Goal: Task Accomplishment & Management: Use online tool/utility

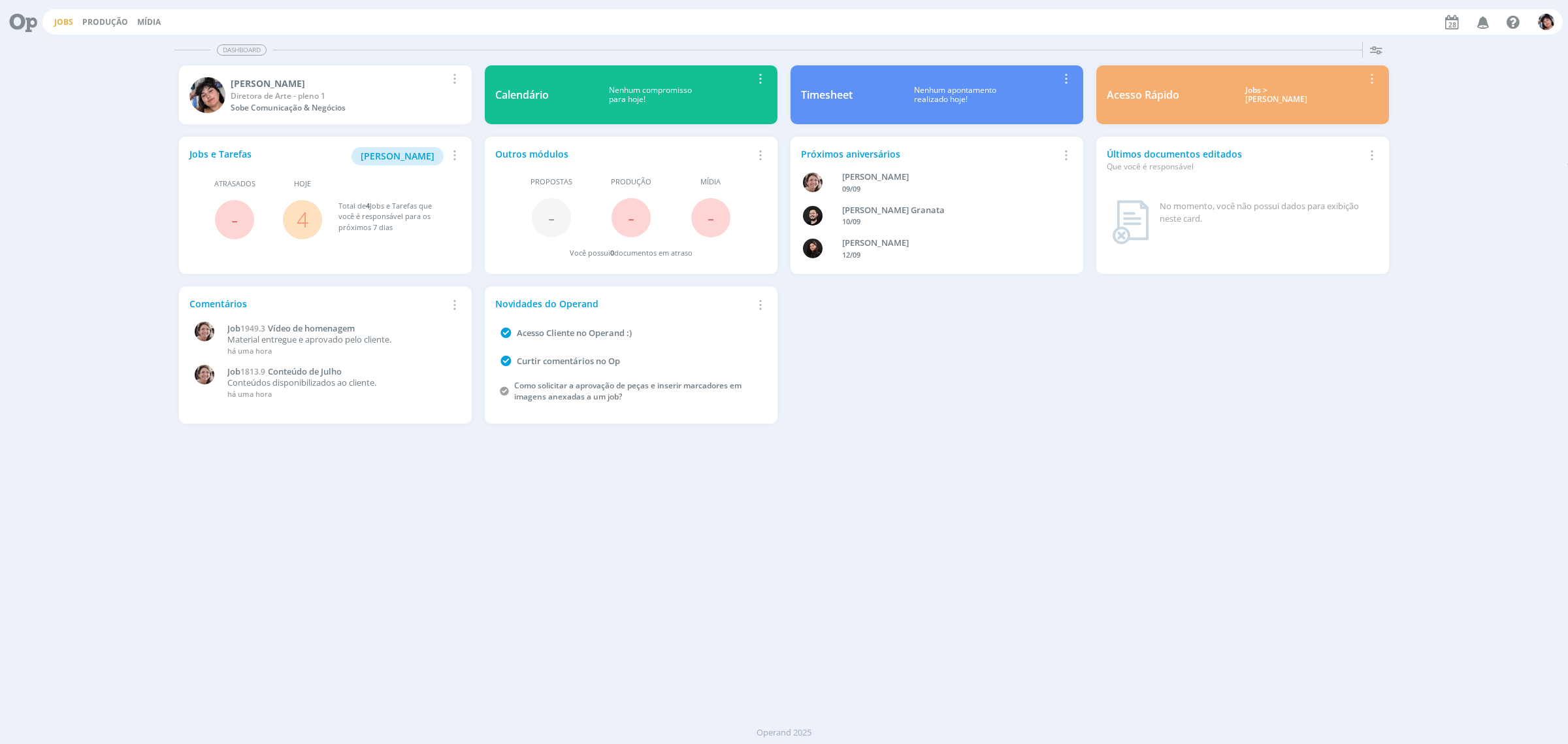
click at [70, 27] on link "Jobs" at bounding box center [64, 21] width 19 height 11
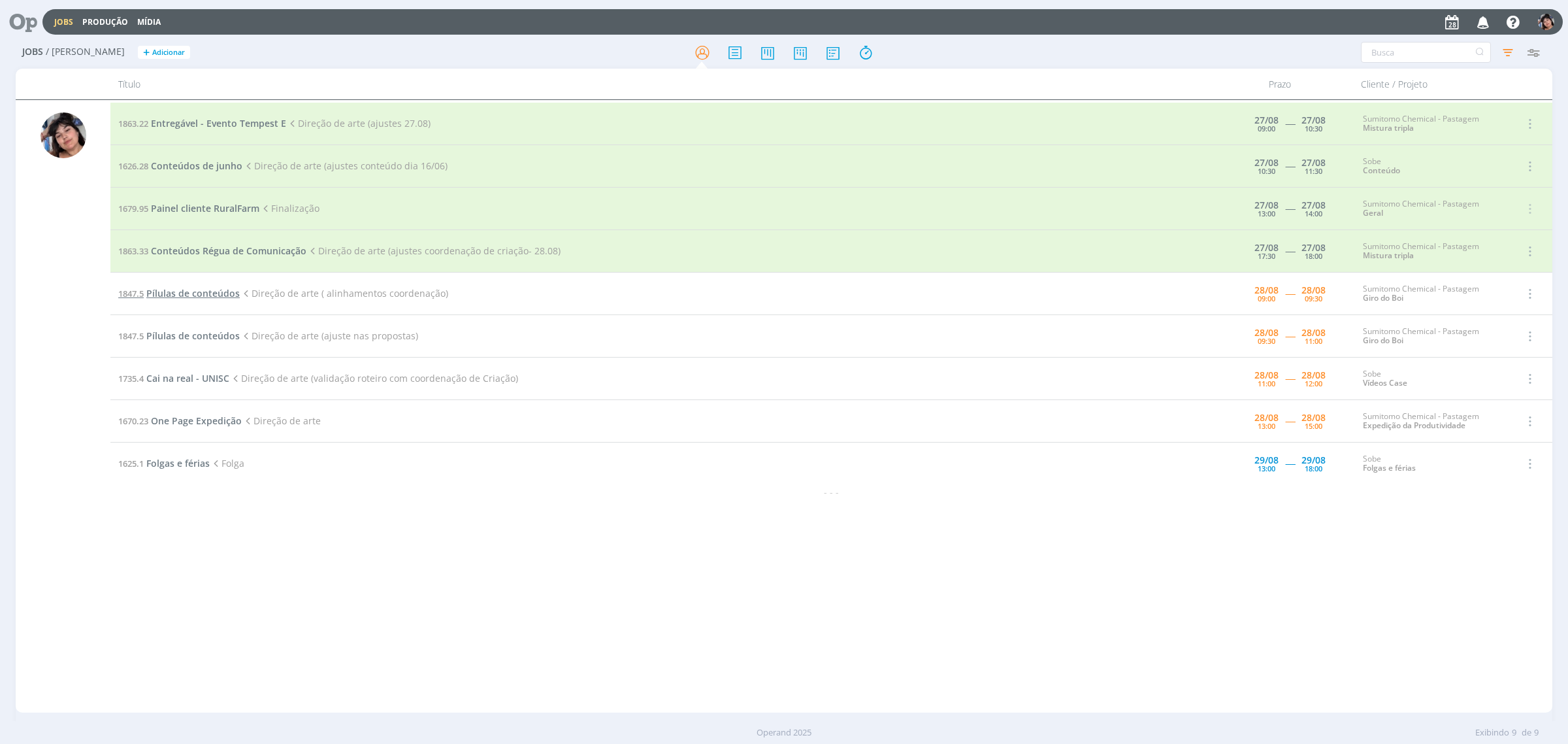
click at [188, 292] on span "Pílulas de conteúdos" at bounding box center [193, 293] width 93 height 12
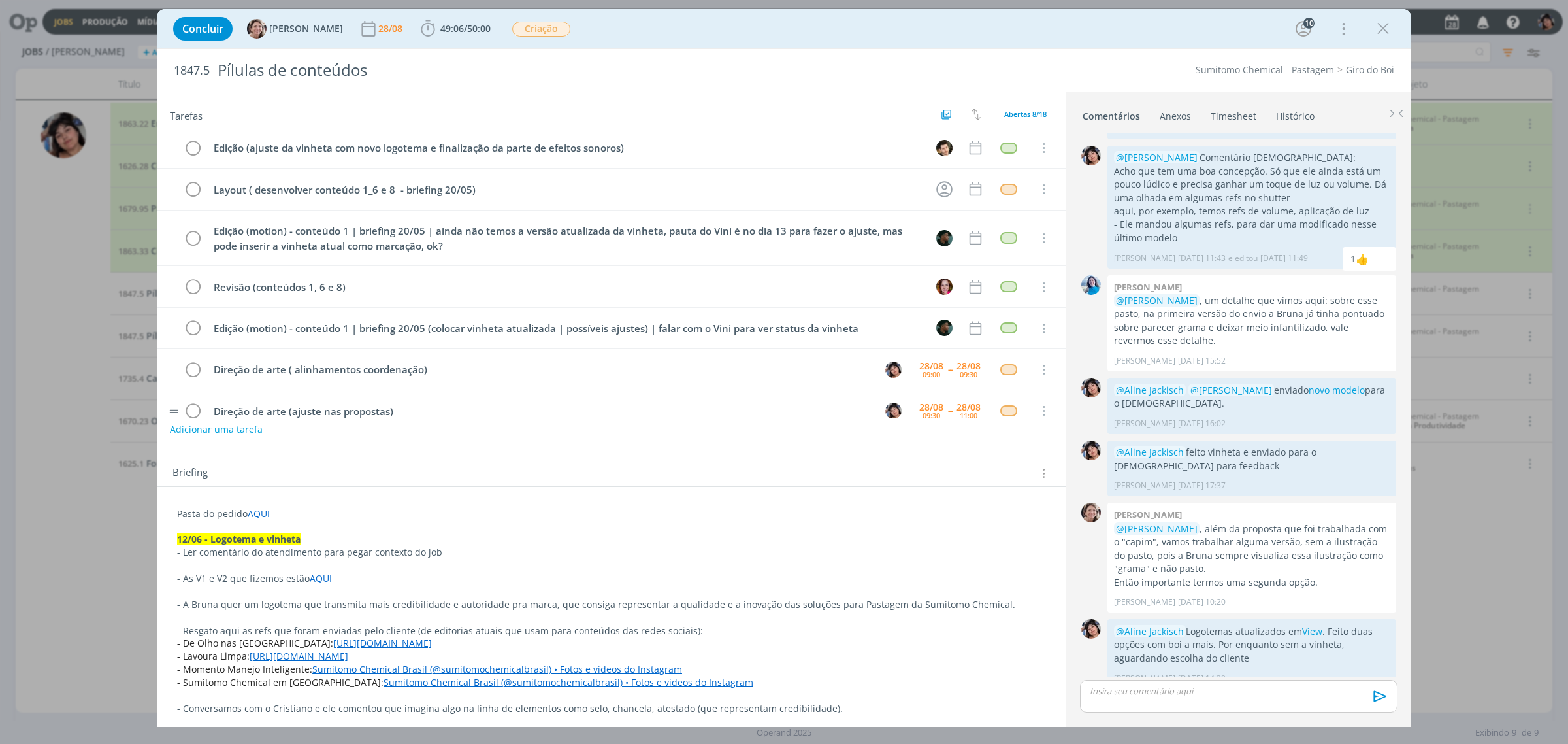
scroll to position [70, 0]
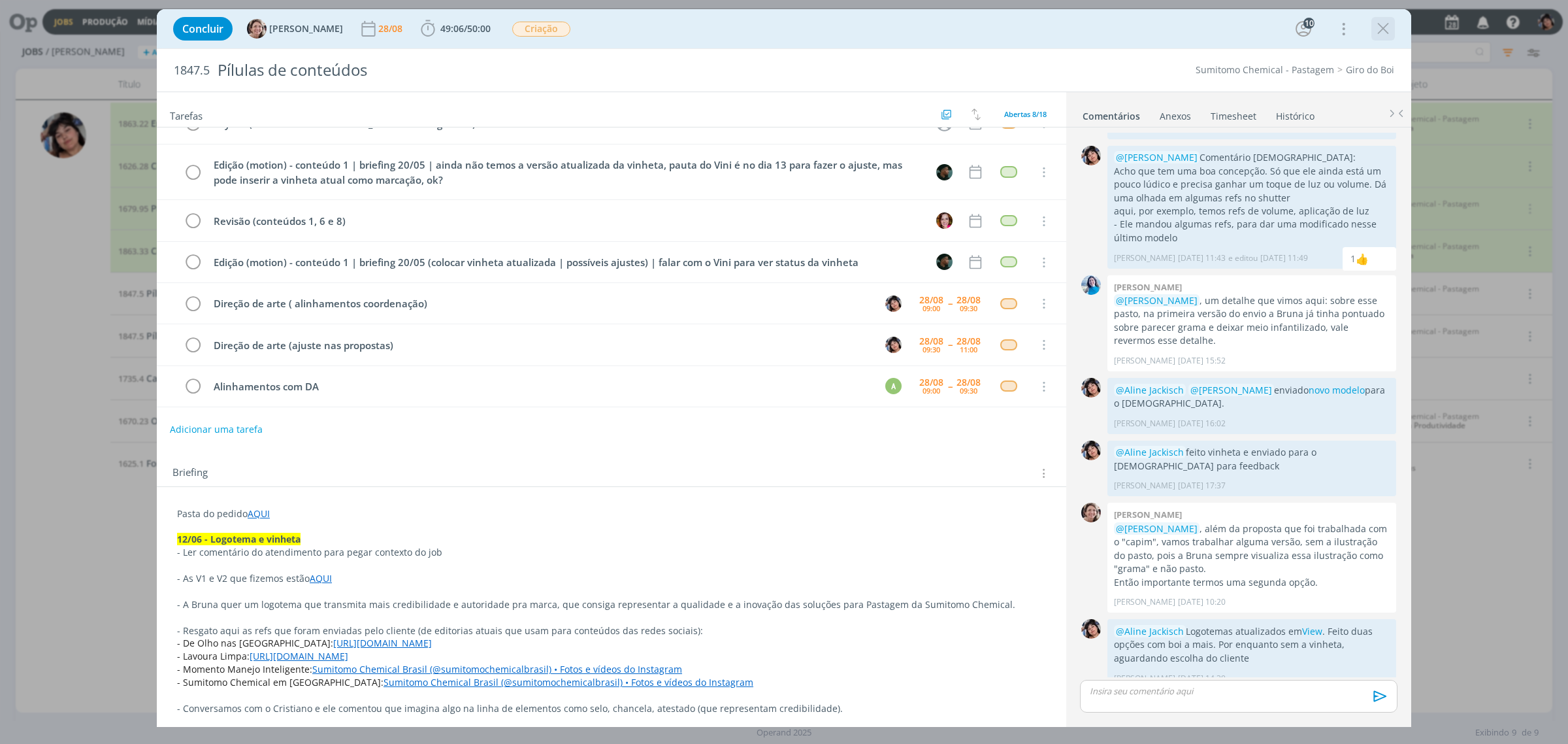
click at [1379, 24] on icon "dialog" at bounding box center [1384, 29] width 20 height 20
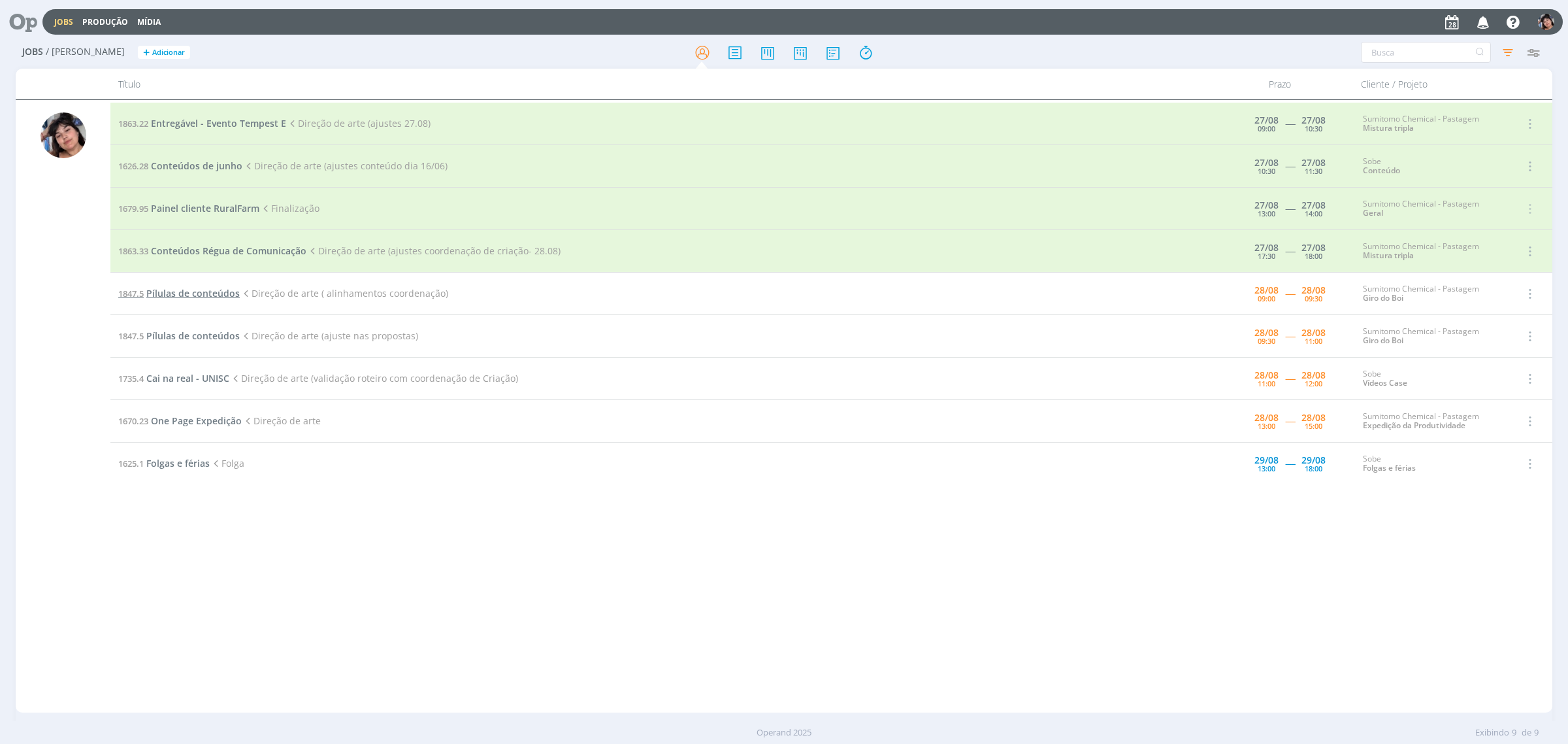
click at [181, 304] on td "1847.5 Pílulas de conteúdos Direção de arte ( alinhamentos coordenação)" at bounding box center [667, 293] width 1114 height 42
click at [181, 288] on span "Pílulas de conteúdos" at bounding box center [193, 293] width 93 height 12
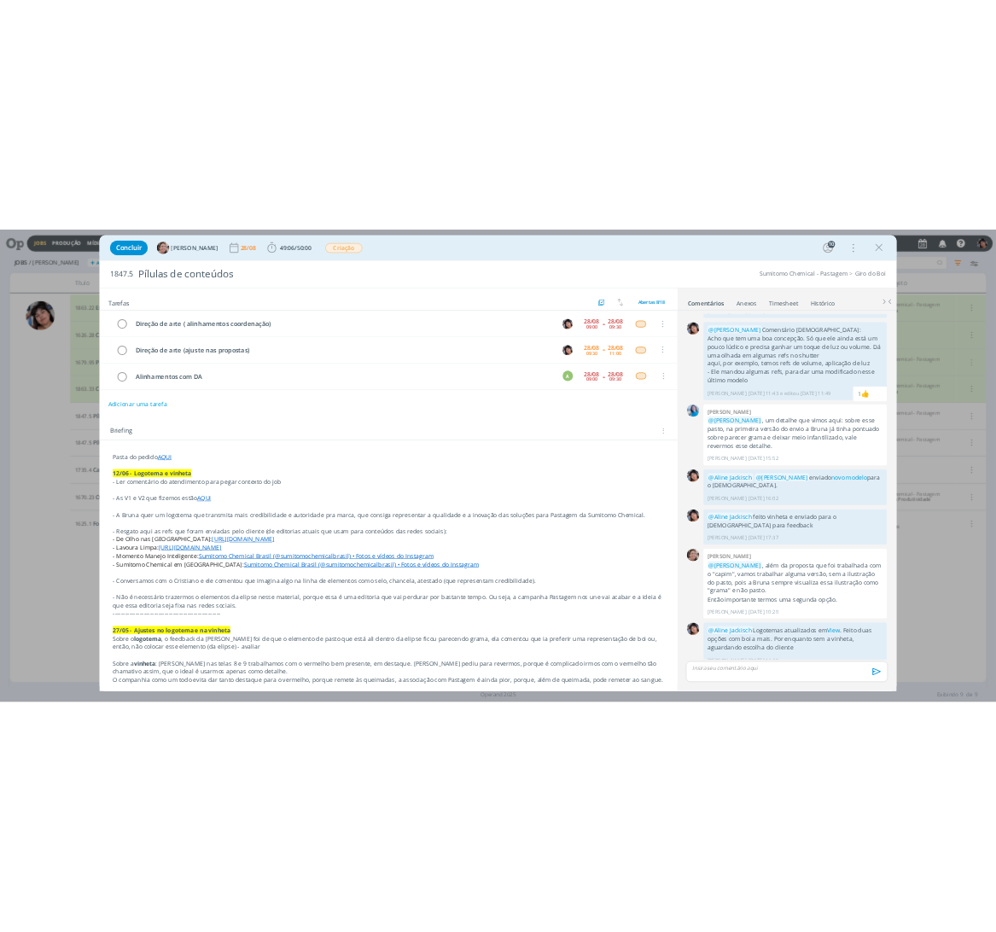
scroll to position [203, 0]
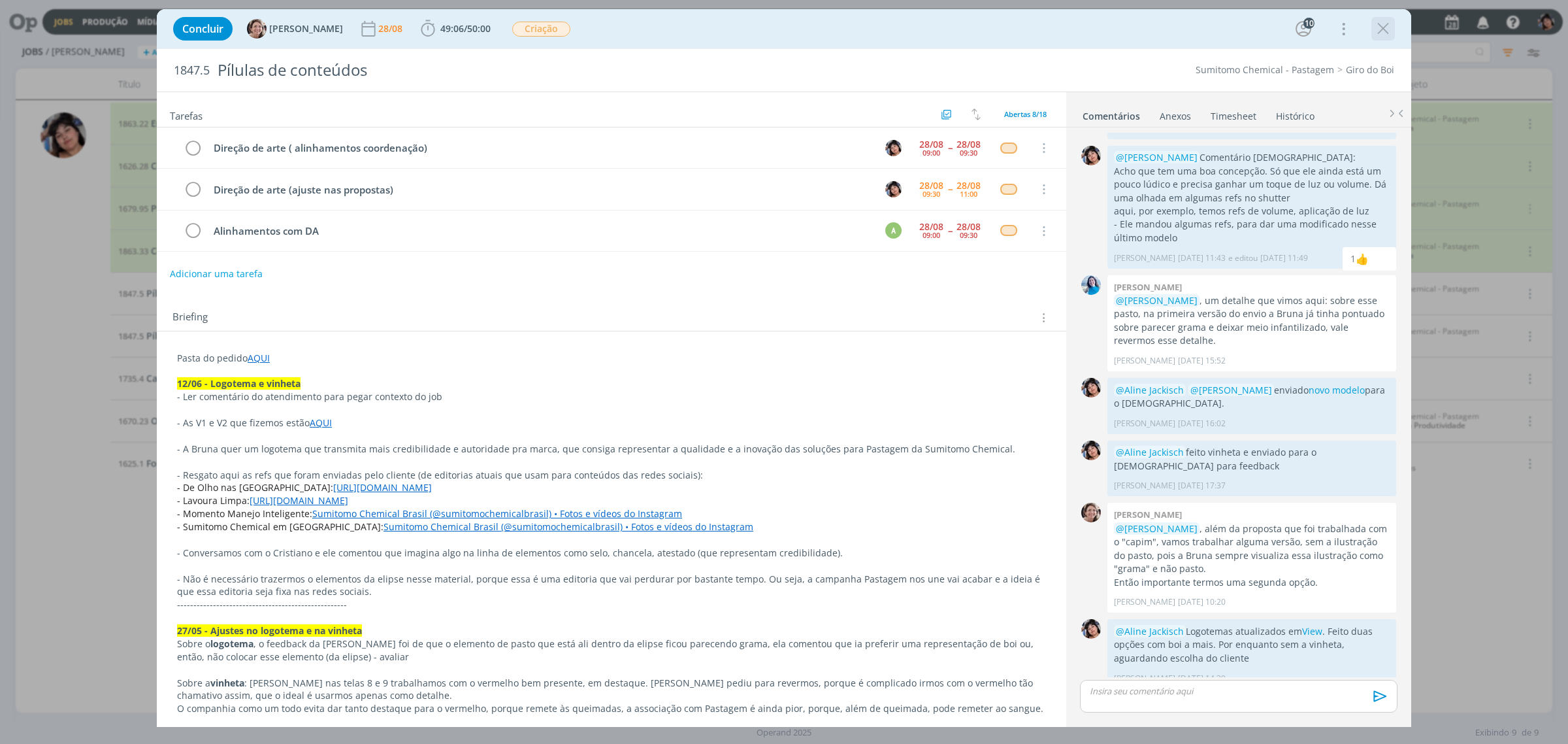
click at [1386, 34] on icon "dialog" at bounding box center [1384, 29] width 20 height 20
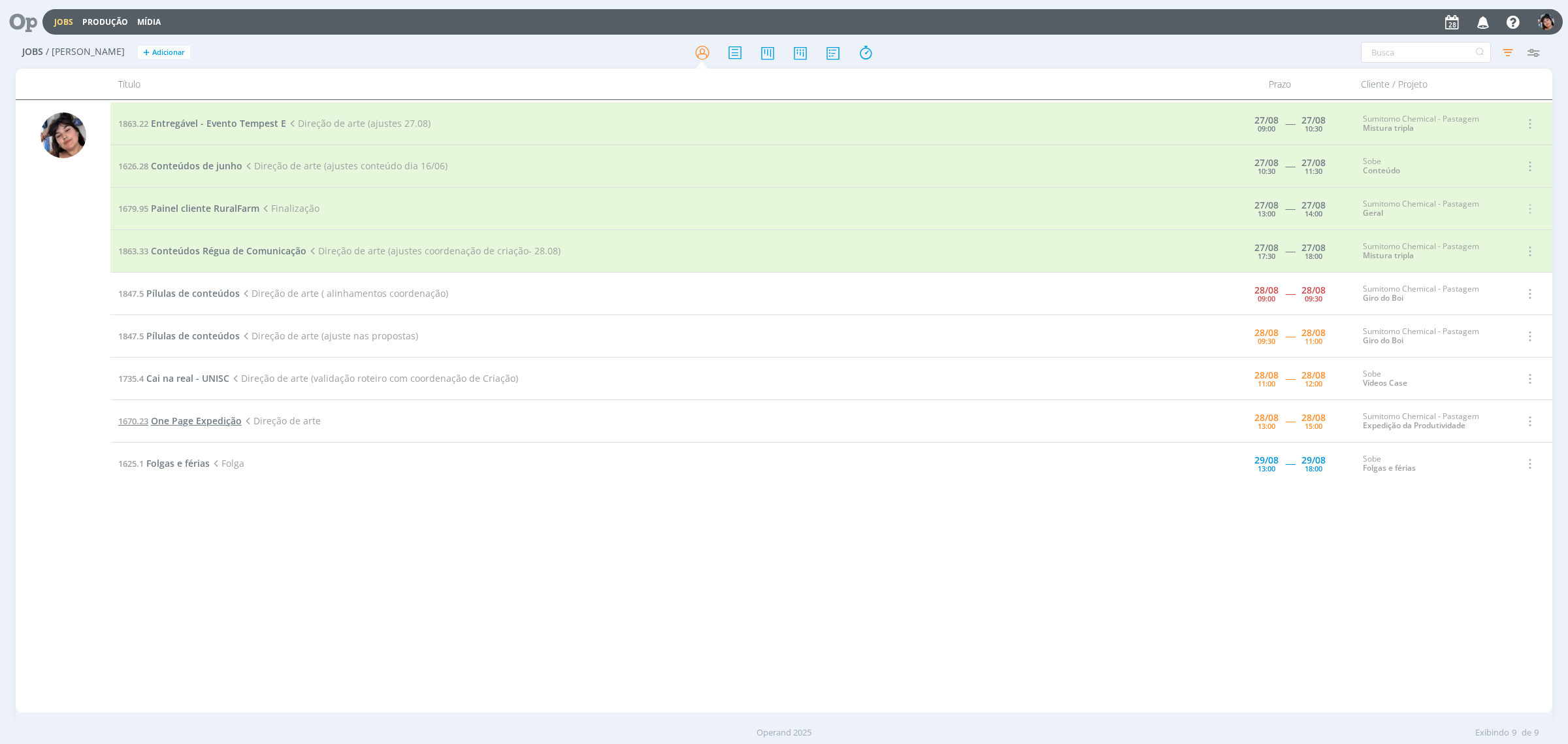
click at [190, 420] on span "One Page Expedição" at bounding box center [196, 420] width 91 height 12
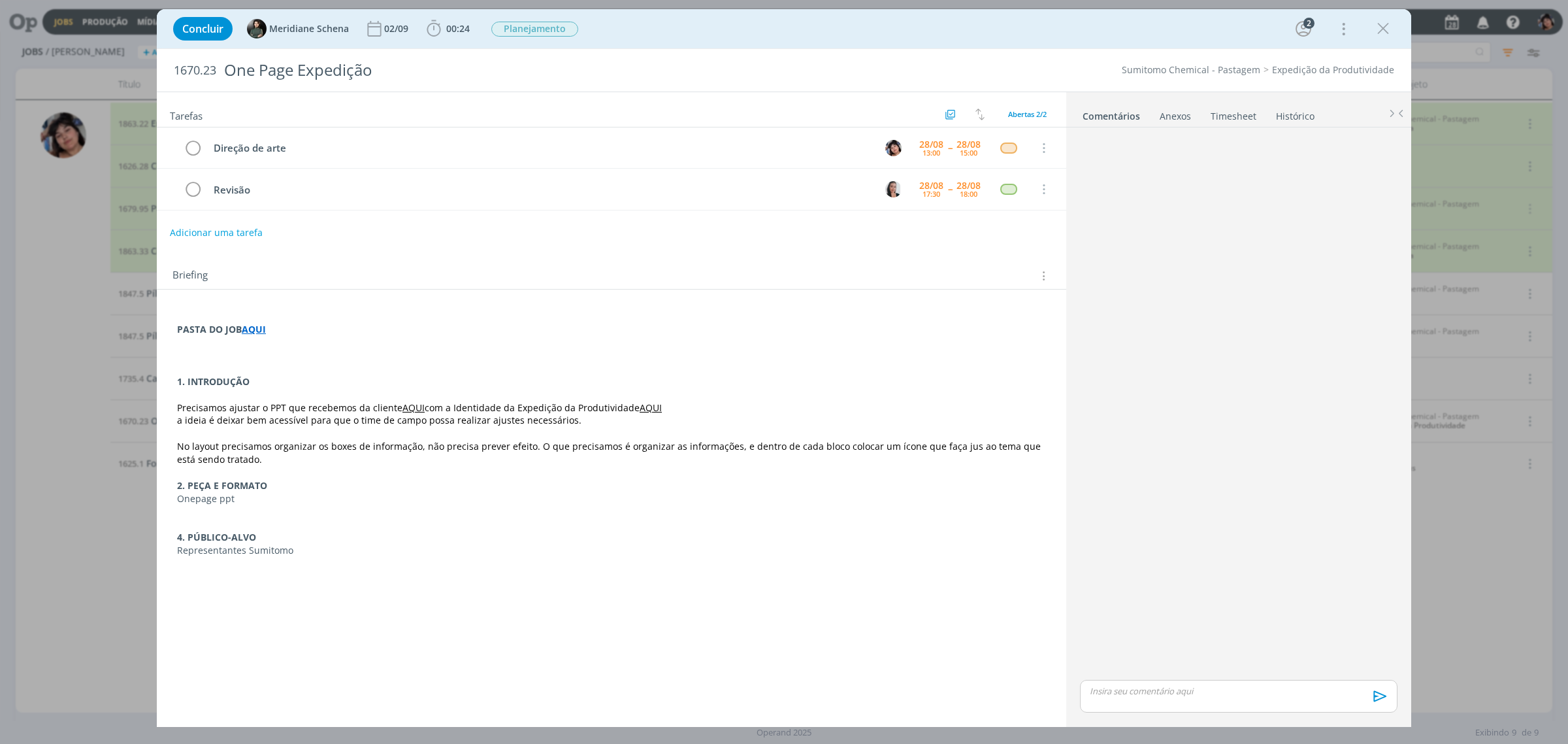
click at [658, 399] on p "dialog" at bounding box center [611, 394] width 869 height 13
click at [650, 412] on link "AQUI" at bounding box center [651, 408] width 22 height 12
click at [636, 432] on link "[URL][DOMAIN_NAME]" at bounding box center [605, 433] width 99 height 17
click at [389, 458] on p "No layout precisamos organizar os boxes de informação, não precisa prever efeit…" at bounding box center [611, 453] width 868 height 26
drag, startPoint x: 358, startPoint y: 442, endPoint x: 478, endPoint y: 449, distance: 120.2
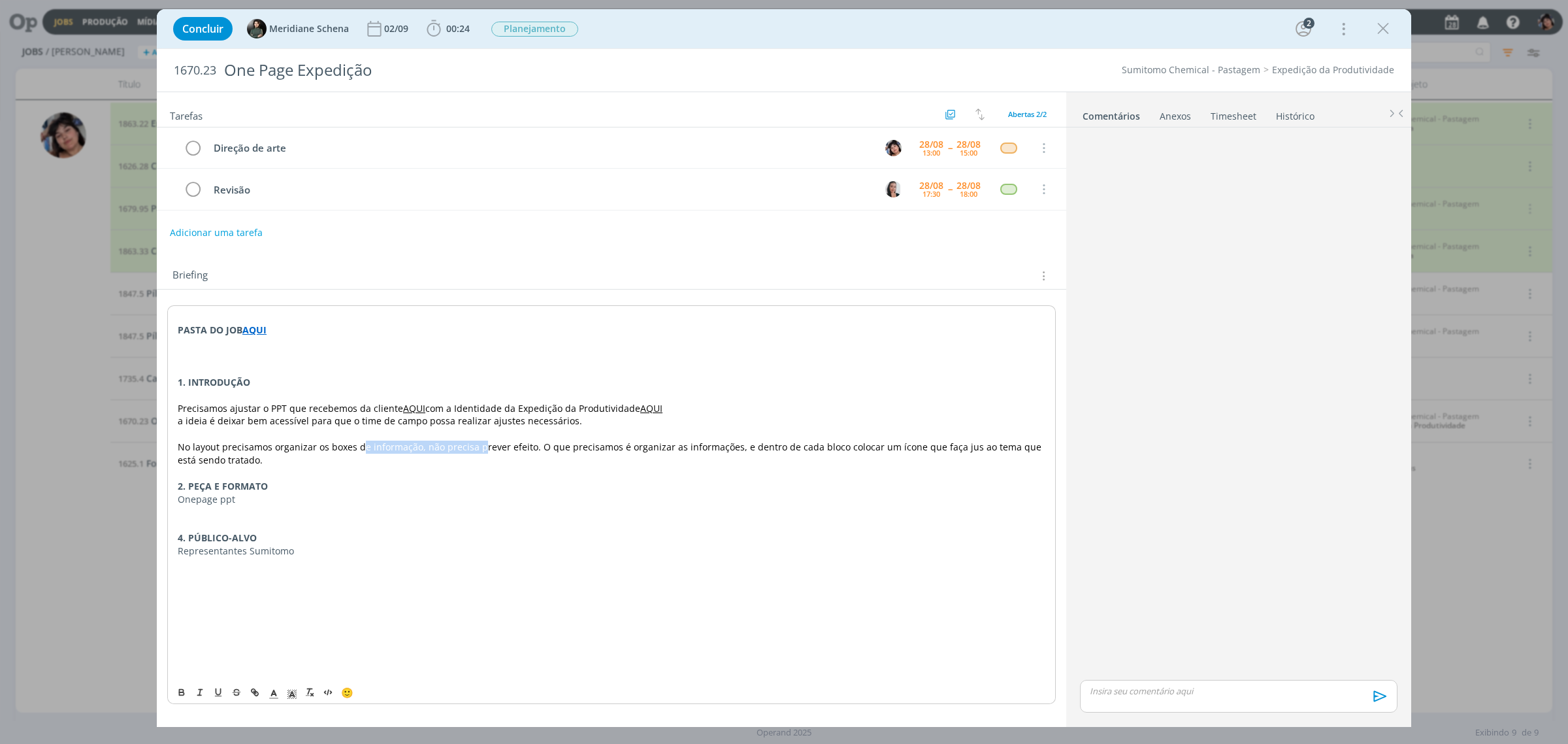
click at [478, 449] on span "No layout precisamos organizar os boxes de informação, não precisa prever efeit…" at bounding box center [611, 452] width 866 height 25
click at [479, 449] on span "No layout precisamos organizar os boxes de informação, não precisa prever efeit…" at bounding box center [611, 452] width 866 height 25
click at [1379, 24] on icon "dialog" at bounding box center [1384, 29] width 20 height 20
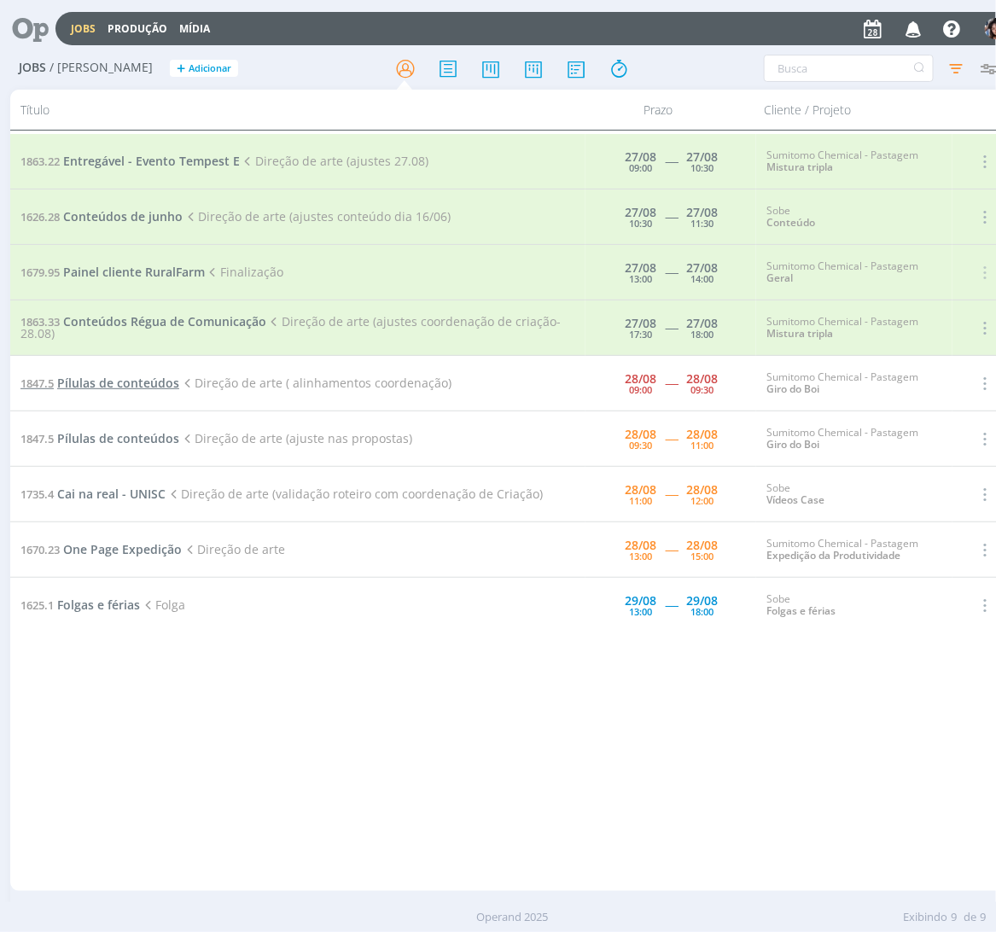
click at [70, 385] on span "Pílulas de conteúdos" at bounding box center [118, 383] width 122 height 16
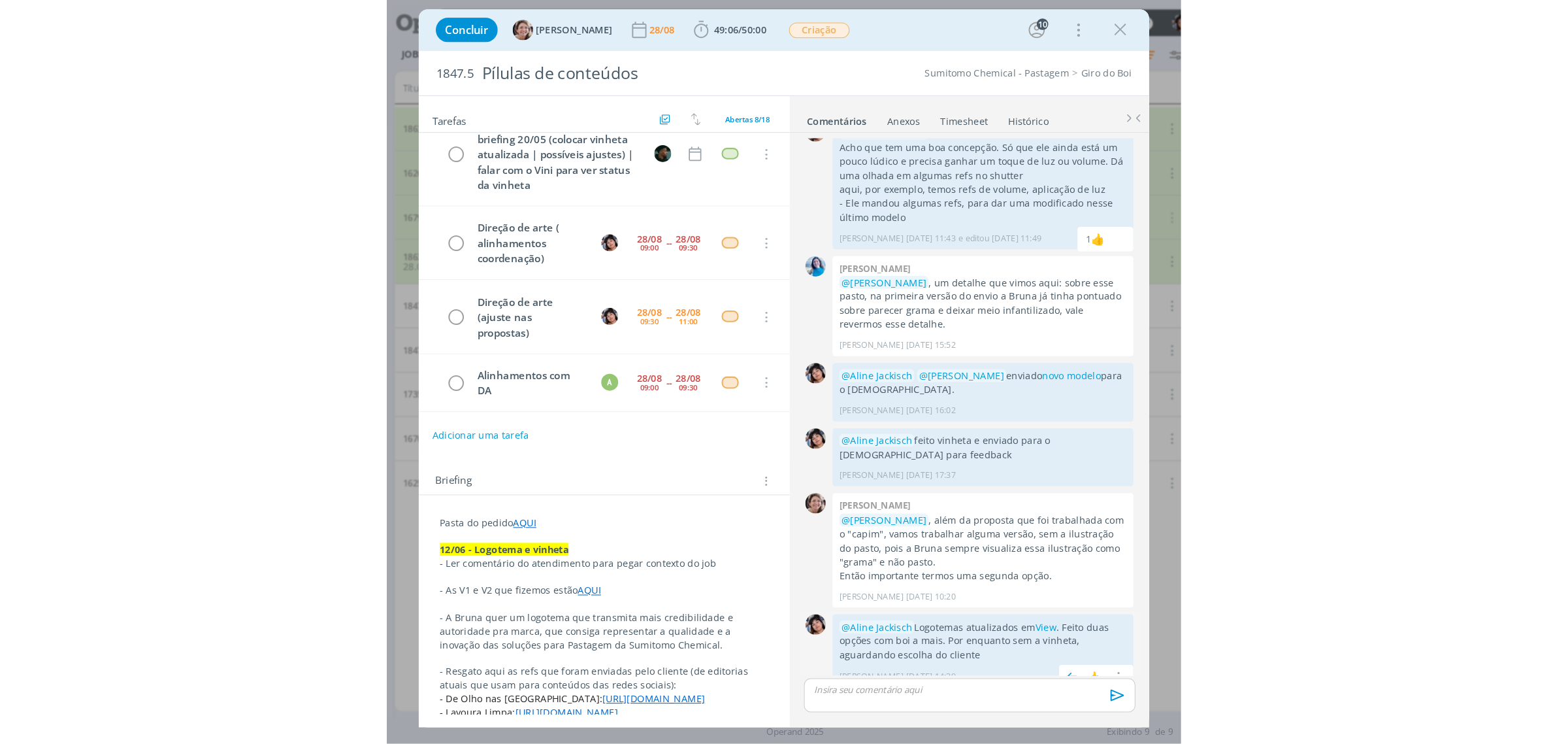
scroll to position [1564, 0]
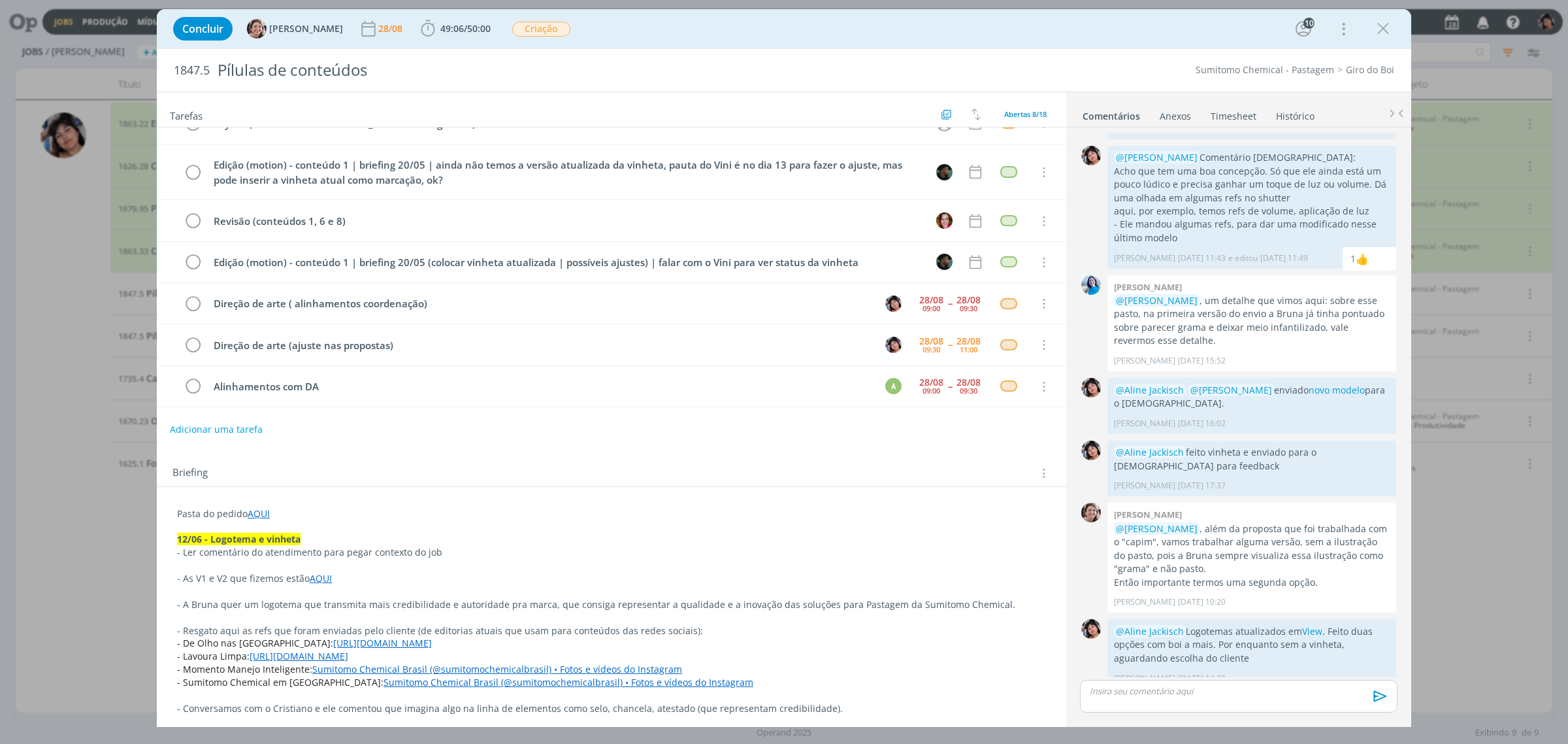
drag, startPoint x: 1376, startPoint y: 31, endPoint x: 1504, endPoint y: 361, distance: 354.0
click at [1376, 31] on icon "dialog" at bounding box center [1384, 29] width 20 height 20
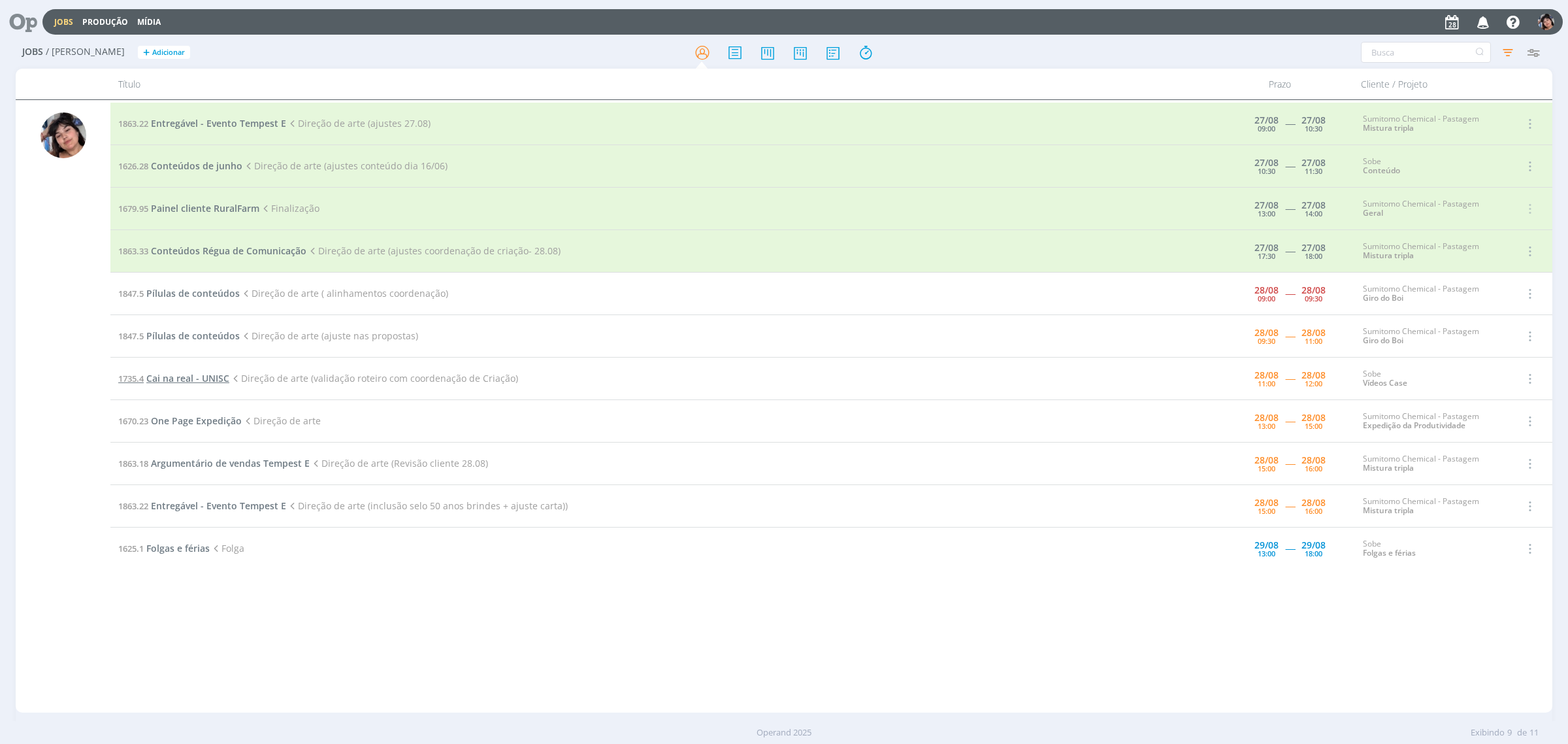
click at [190, 383] on span "Cai na real - UNISC" at bounding box center [187, 378] width 83 height 12
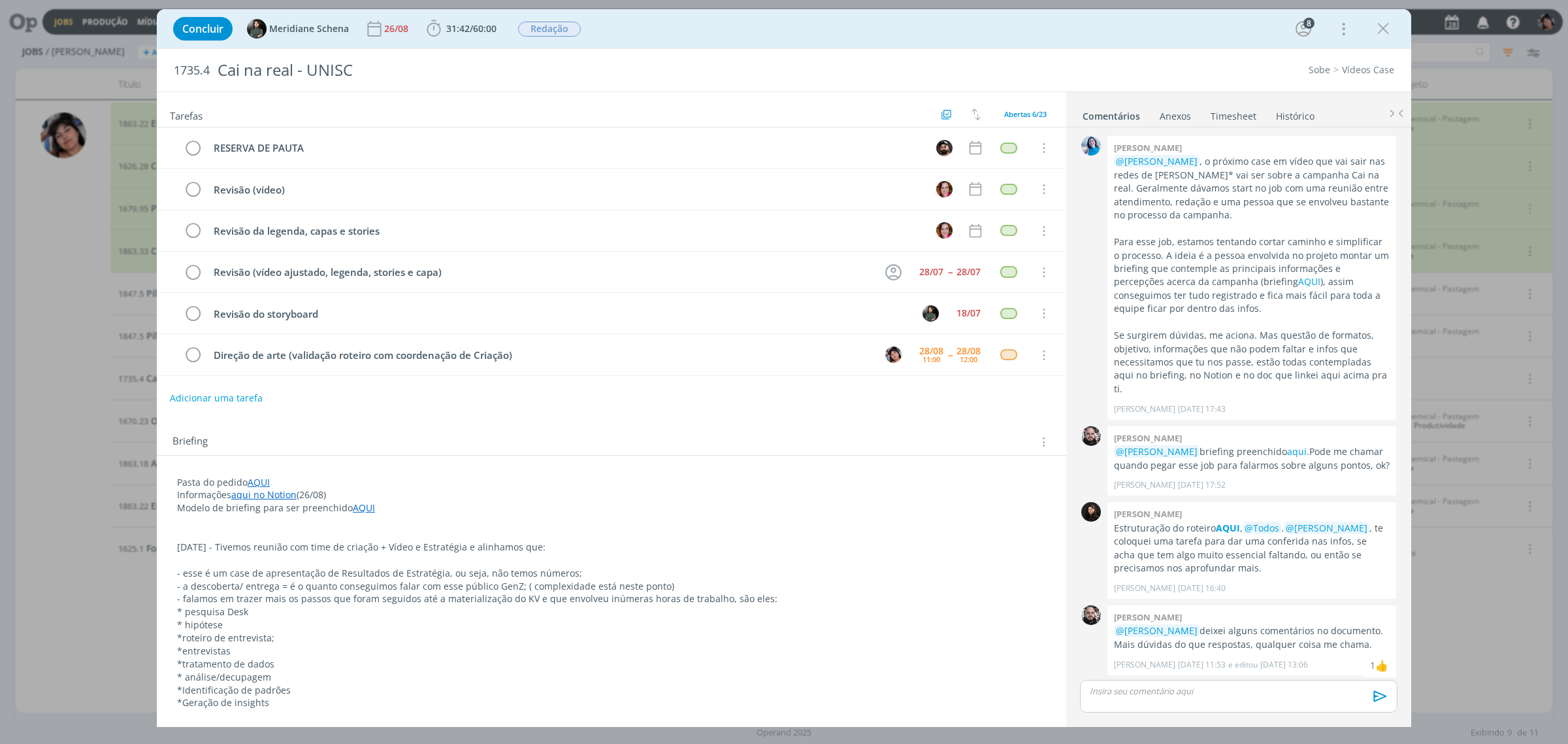
scroll to position [394, 0]
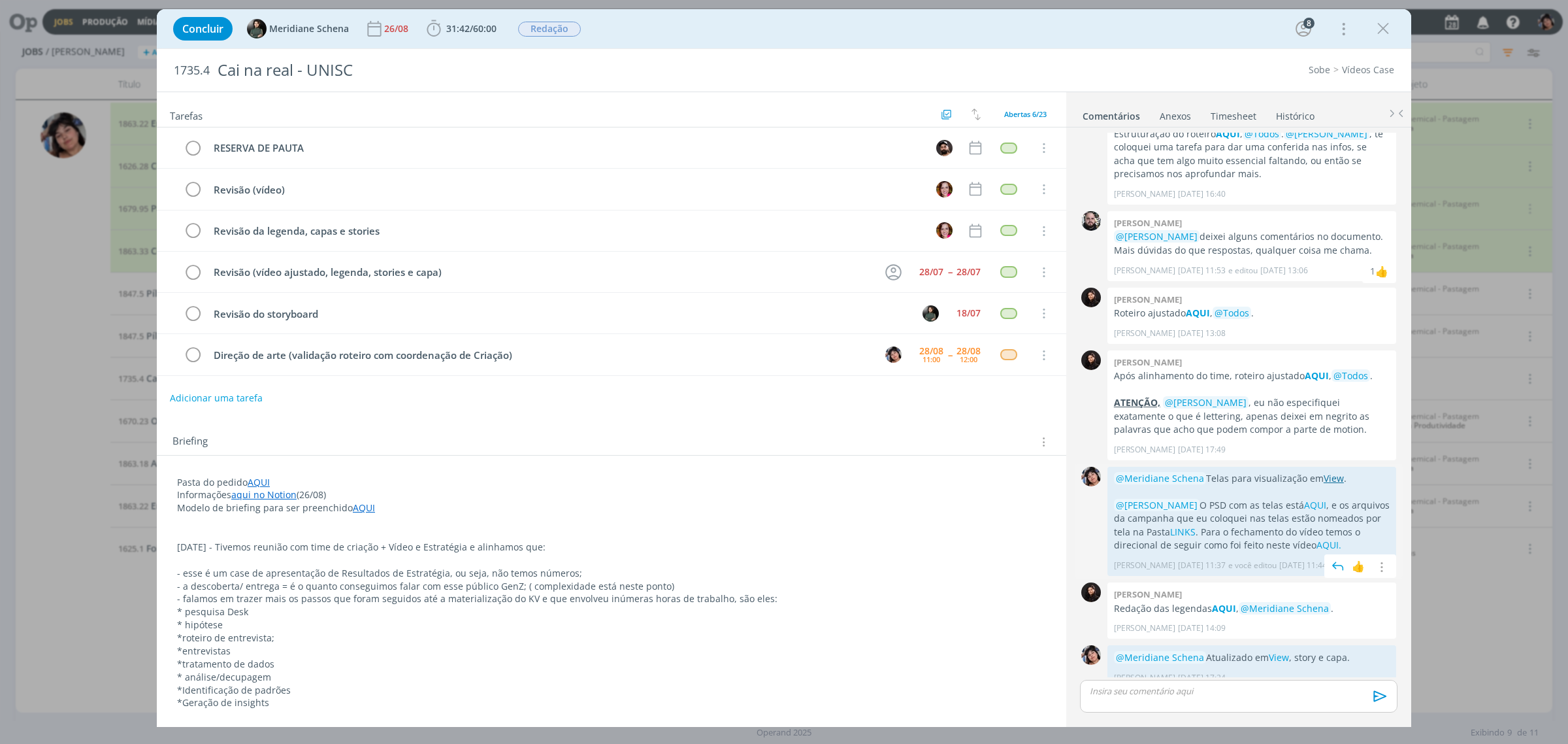
click at [1328, 472] on link "View" at bounding box center [1334, 478] width 20 height 12
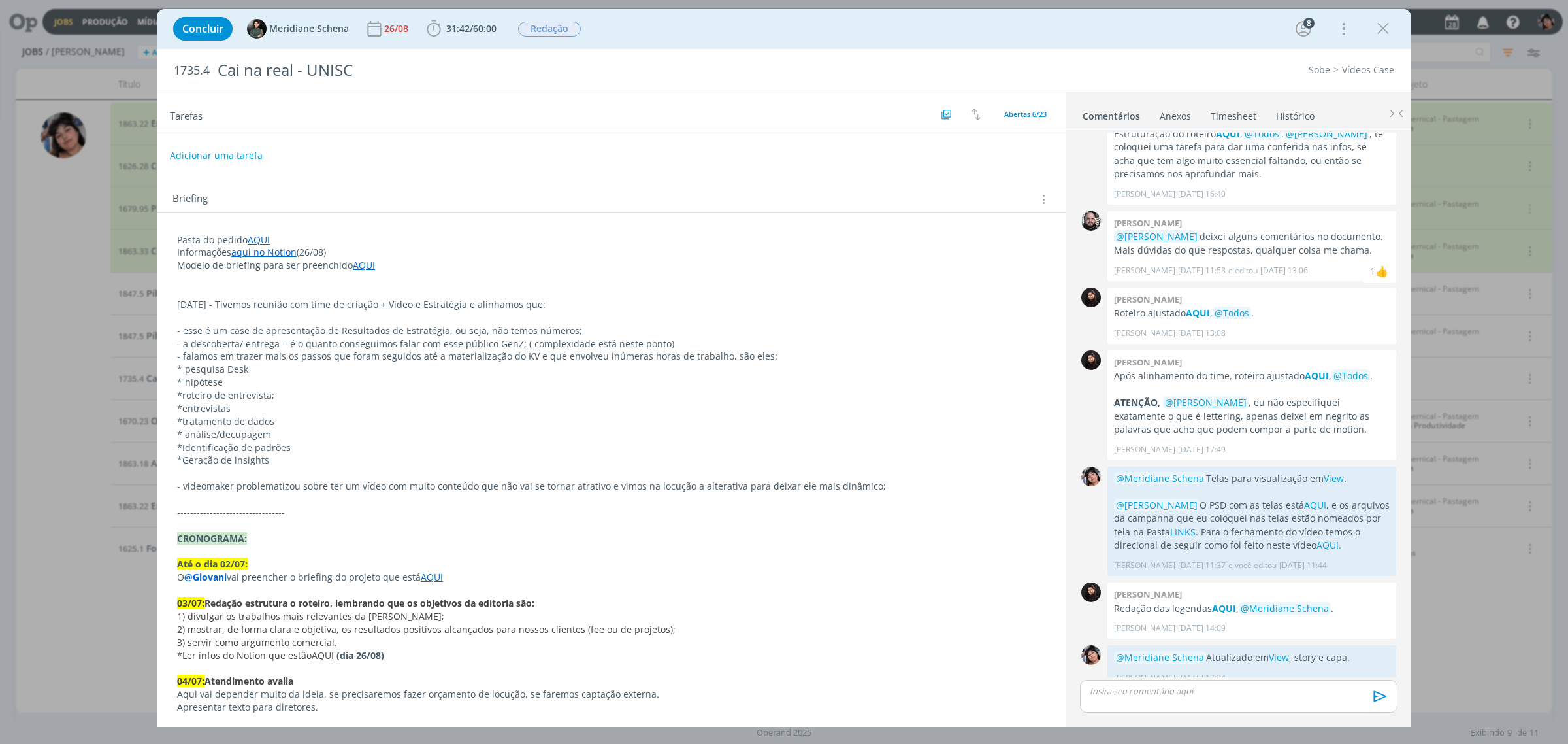
scroll to position [243, 0]
click at [1376, 20] on icon "dialog" at bounding box center [1384, 29] width 20 height 20
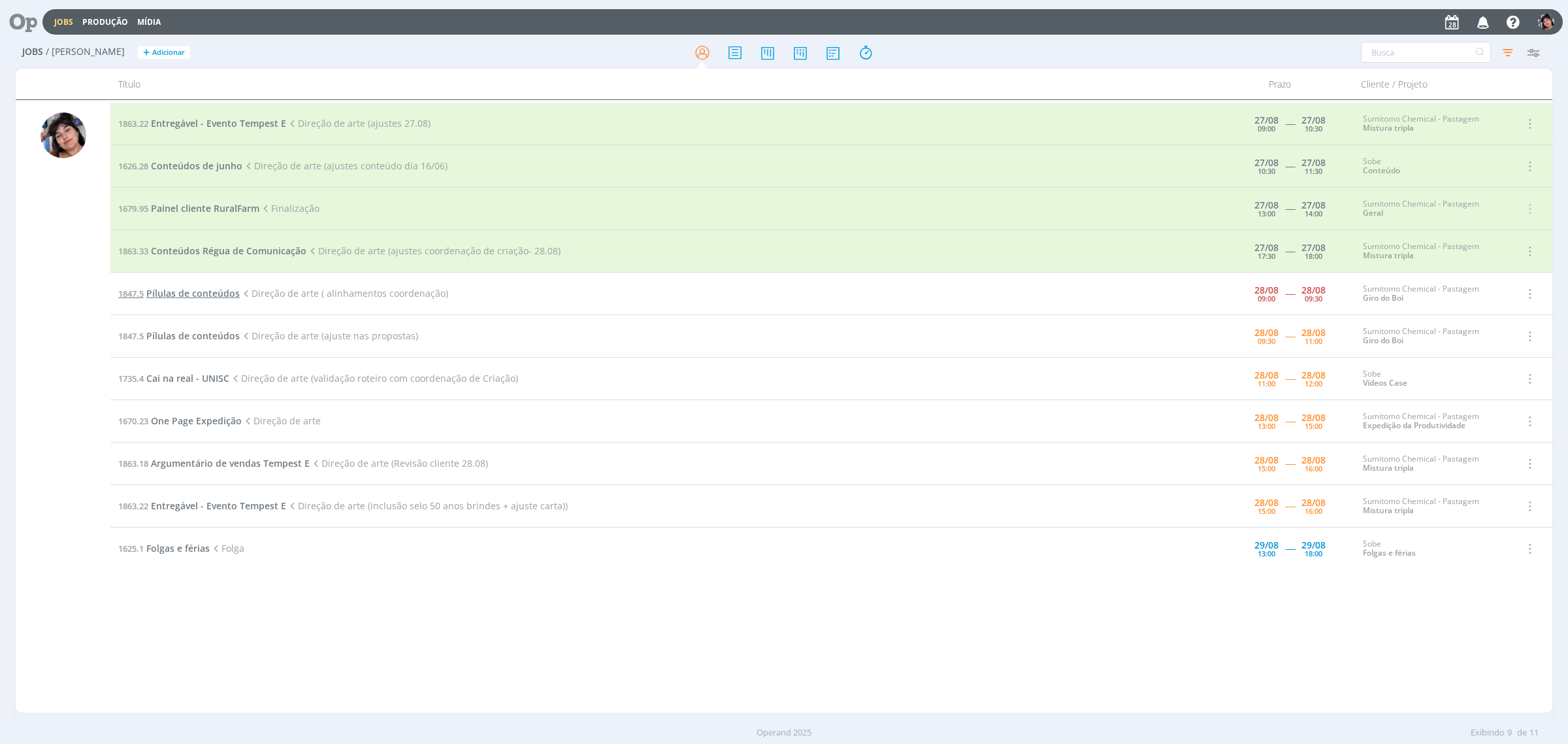
click at [220, 296] on span "Pílulas de conteúdos" at bounding box center [193, 293] width 93 height 12
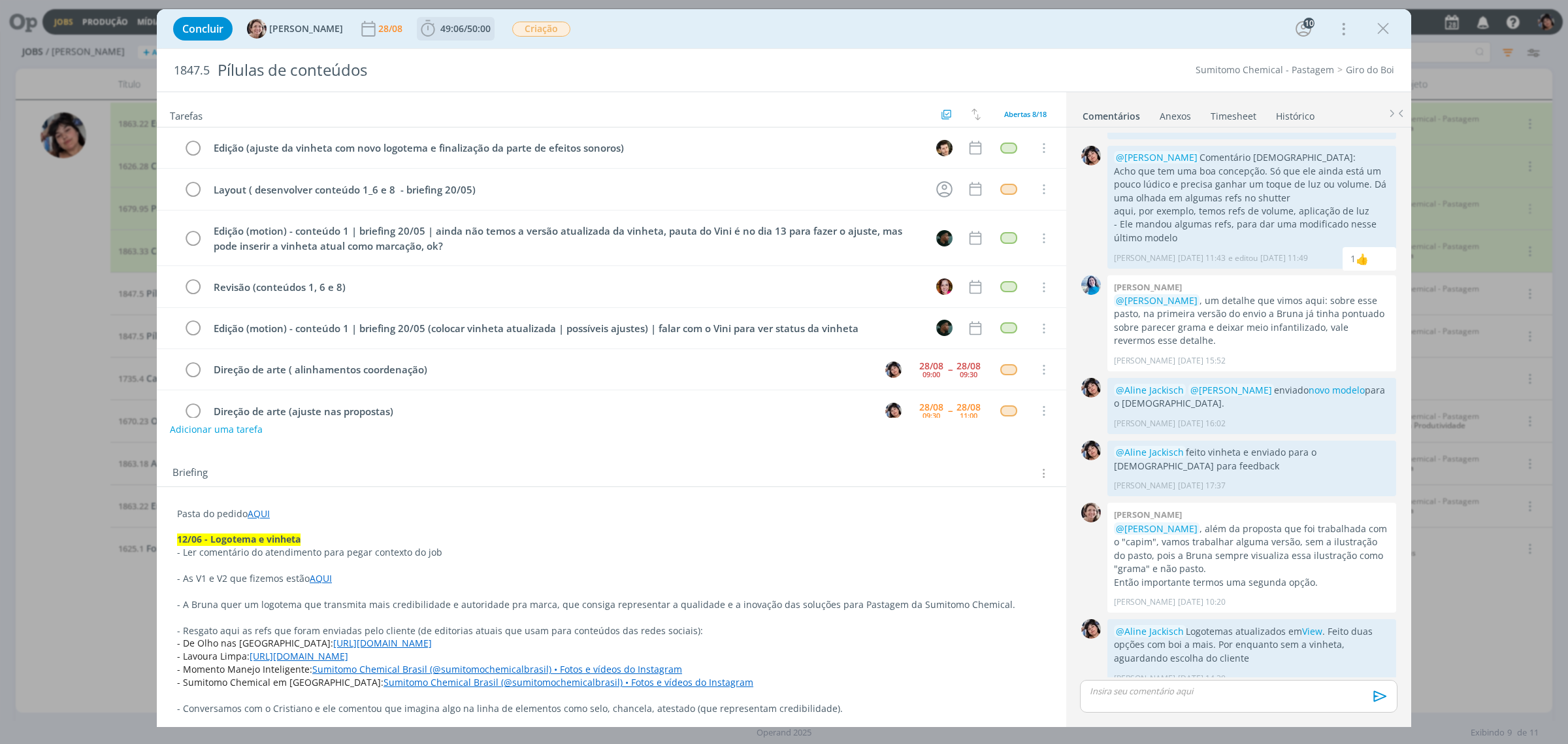
scroll to position [70, 0]
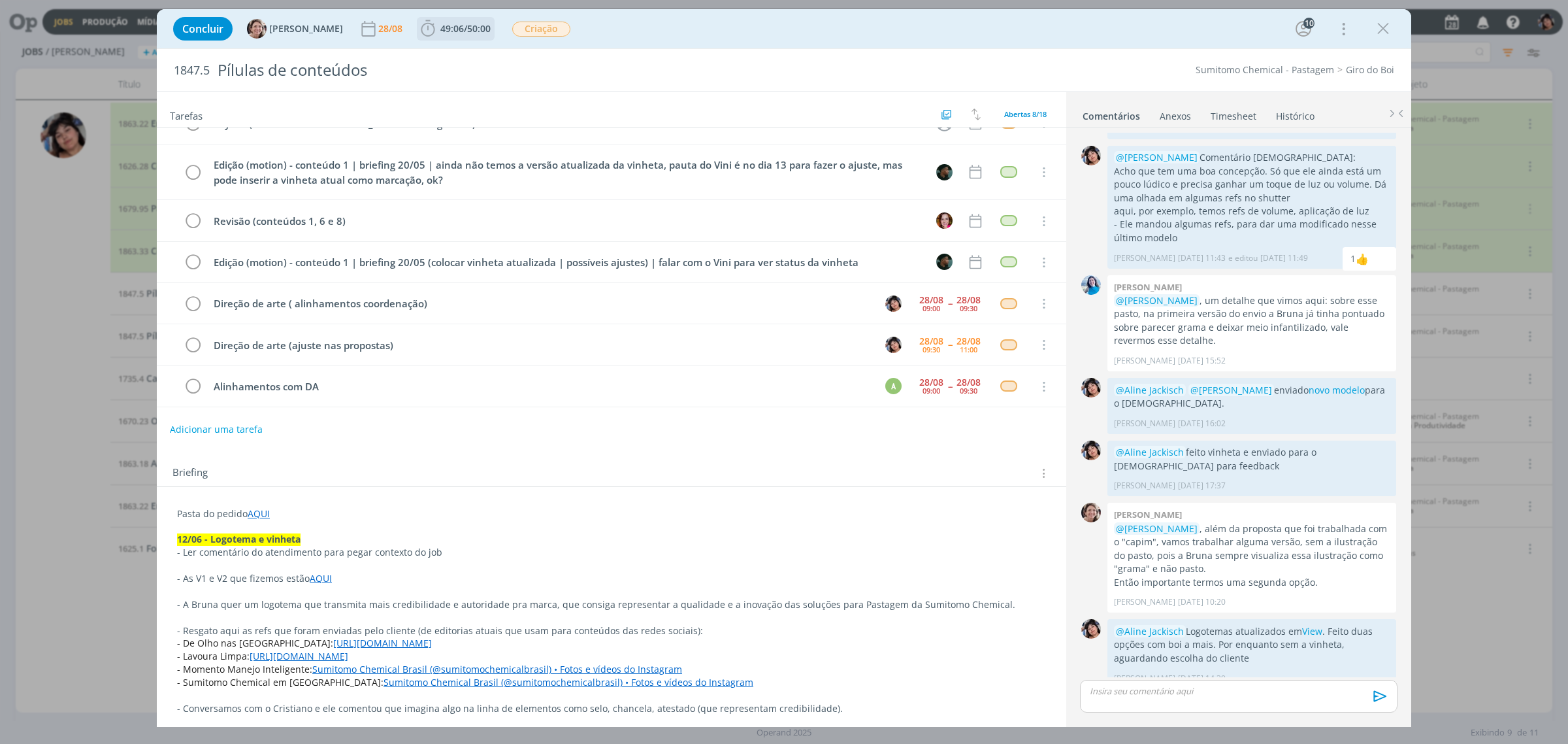
click at [445, 24] on span "49:06" at bounding box center [451, 28] width 24 height 12
click at [523, 59] on button "Apontar" at bounding box center [544, 58] width 54 height 14
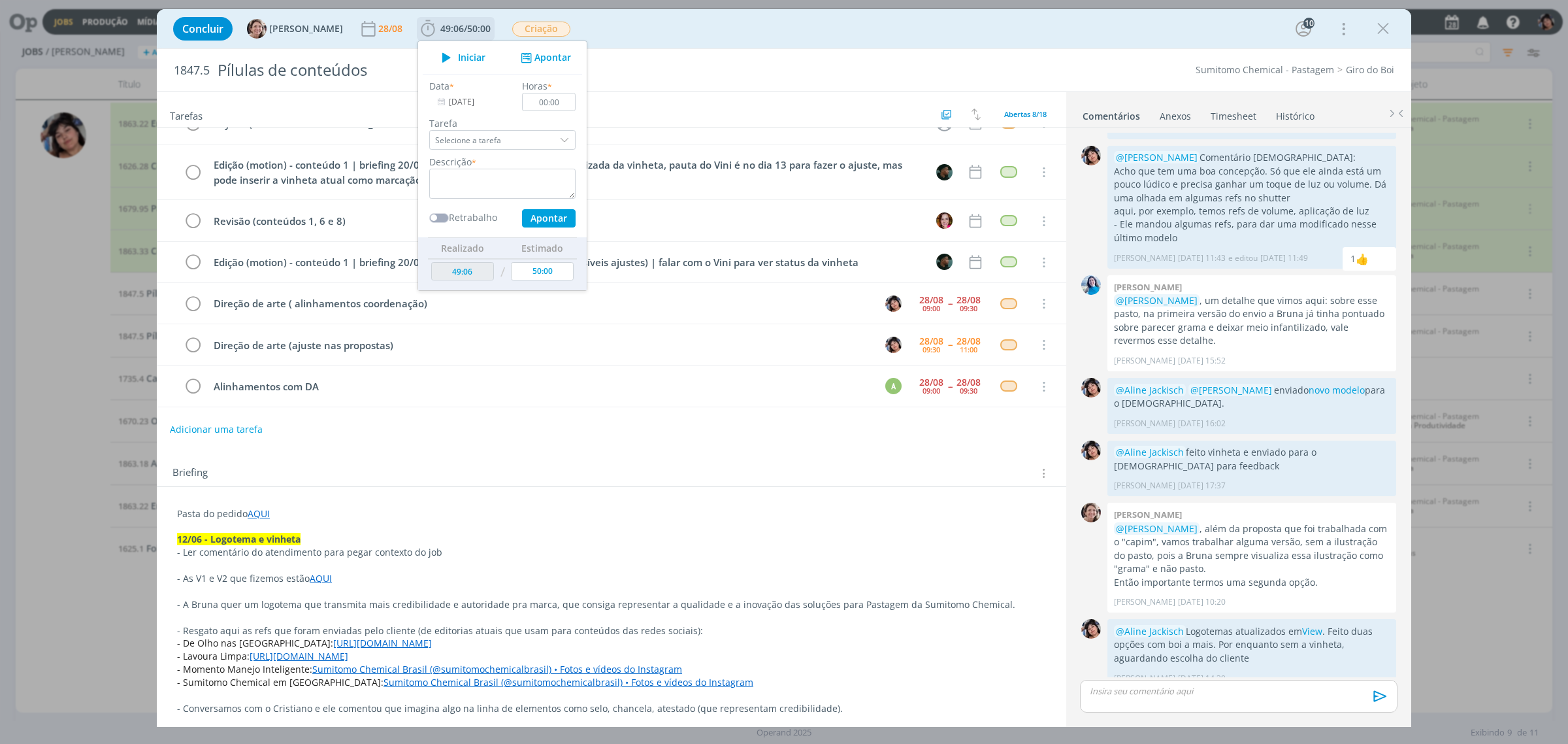
click at [524, 132] on input "Selecione a tarefa" at bounding box center [502, 140] width 146 height 20
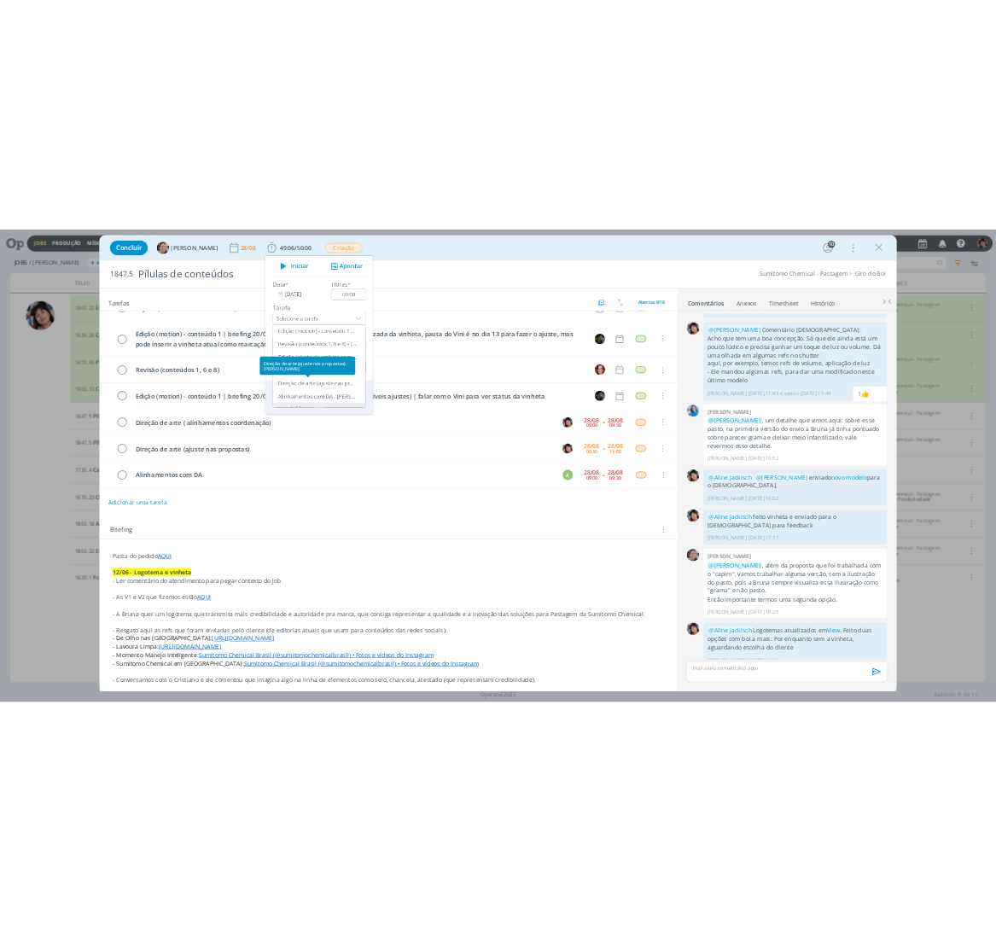
scroll to position [104, 0]
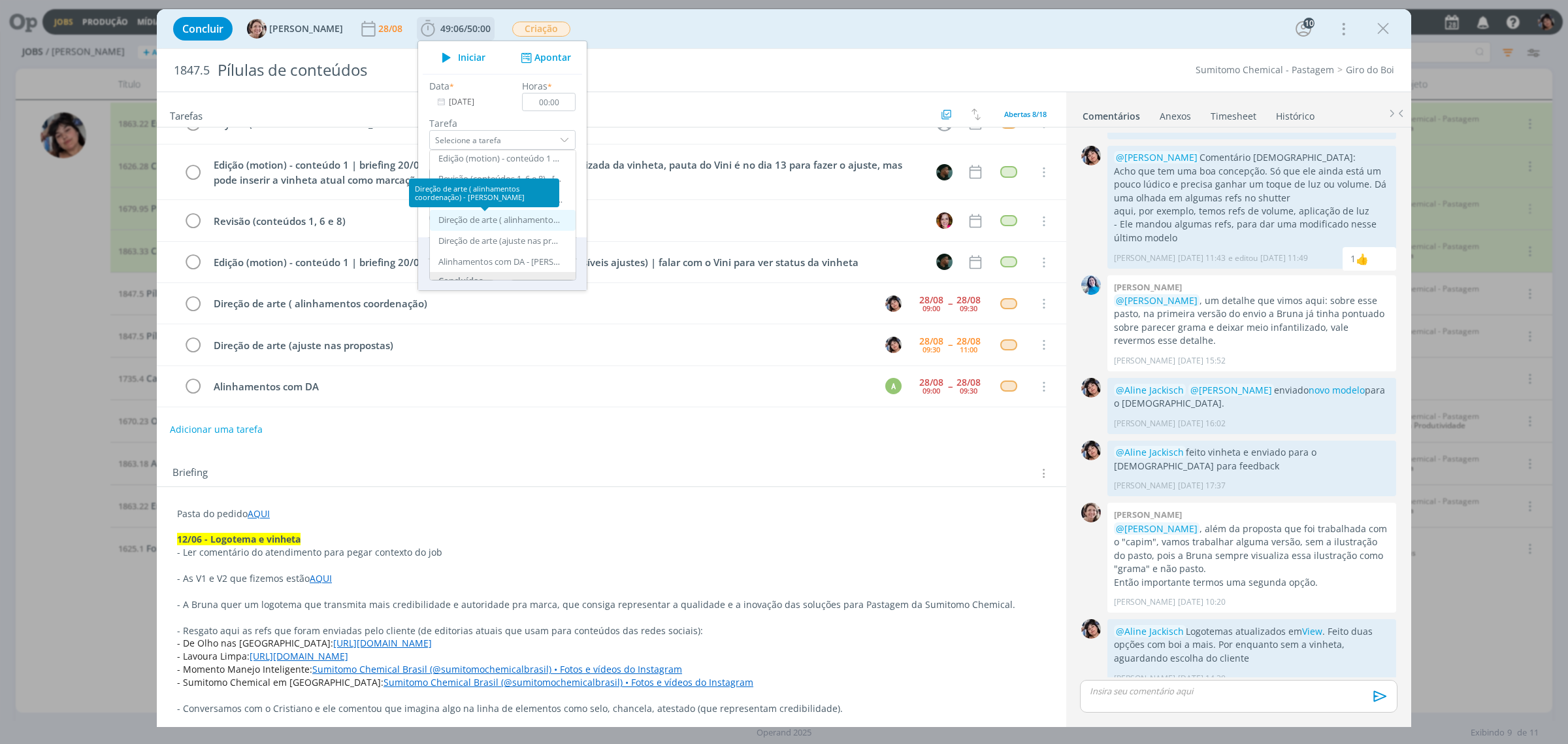
click at [442, 216] on div "Direção de arte ( alinhamentos coordenação) - [PERSON_NAME]" at bounding box center [500, 220] width 124 height 11
type input "Direção de arte ( alinhamentos coordenação)"
click at [536, 105] on input "00:00" at bounding box center [549, 102] width 54 height 18
type input "00:15"
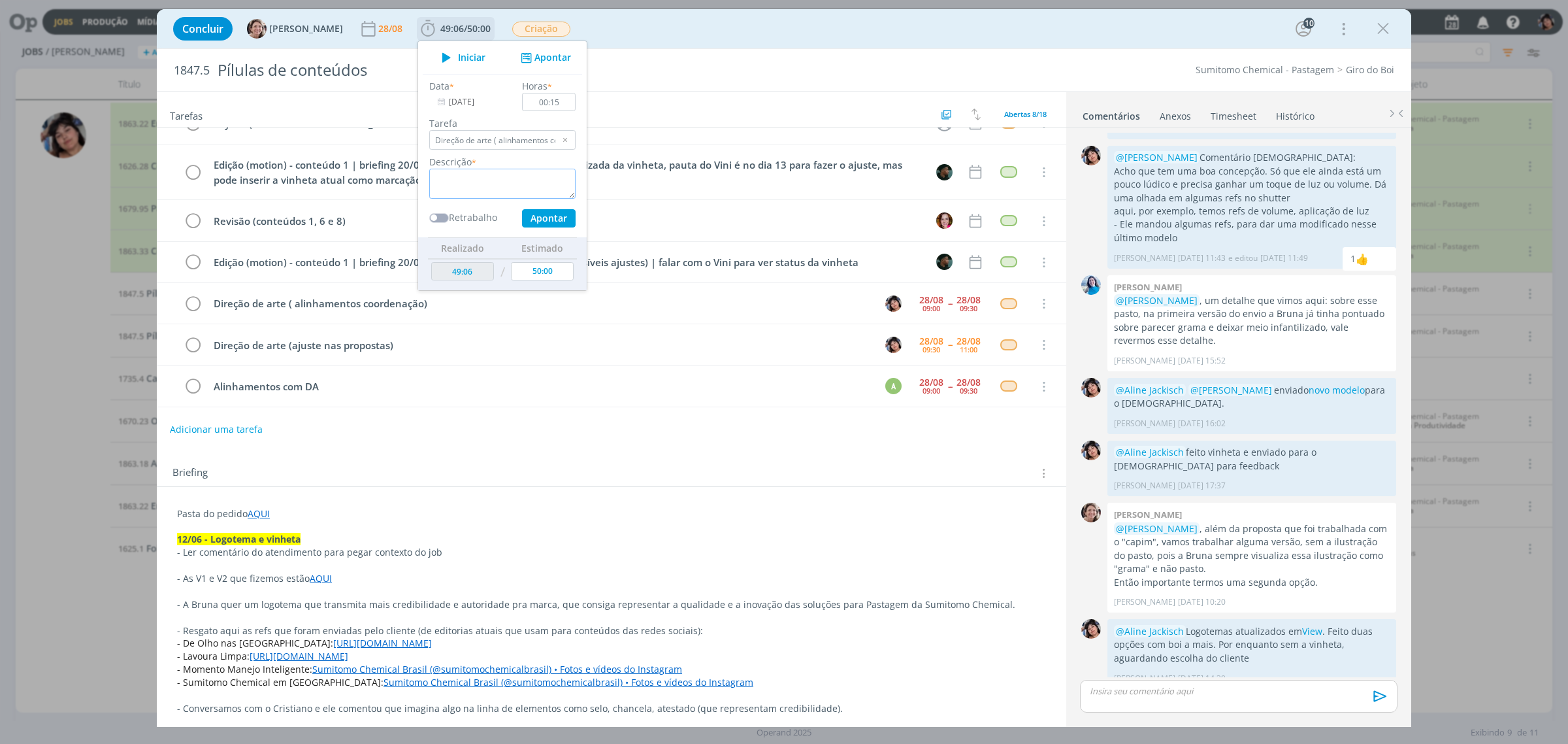
click at [507, 175] on textarea "dialog" at bounding box center [502, 183] width 146 height 30
type textarea "Alinhamento"
click at [546, 220] on button "Apontar" at bounding box center [549, 218] width 54 height 18
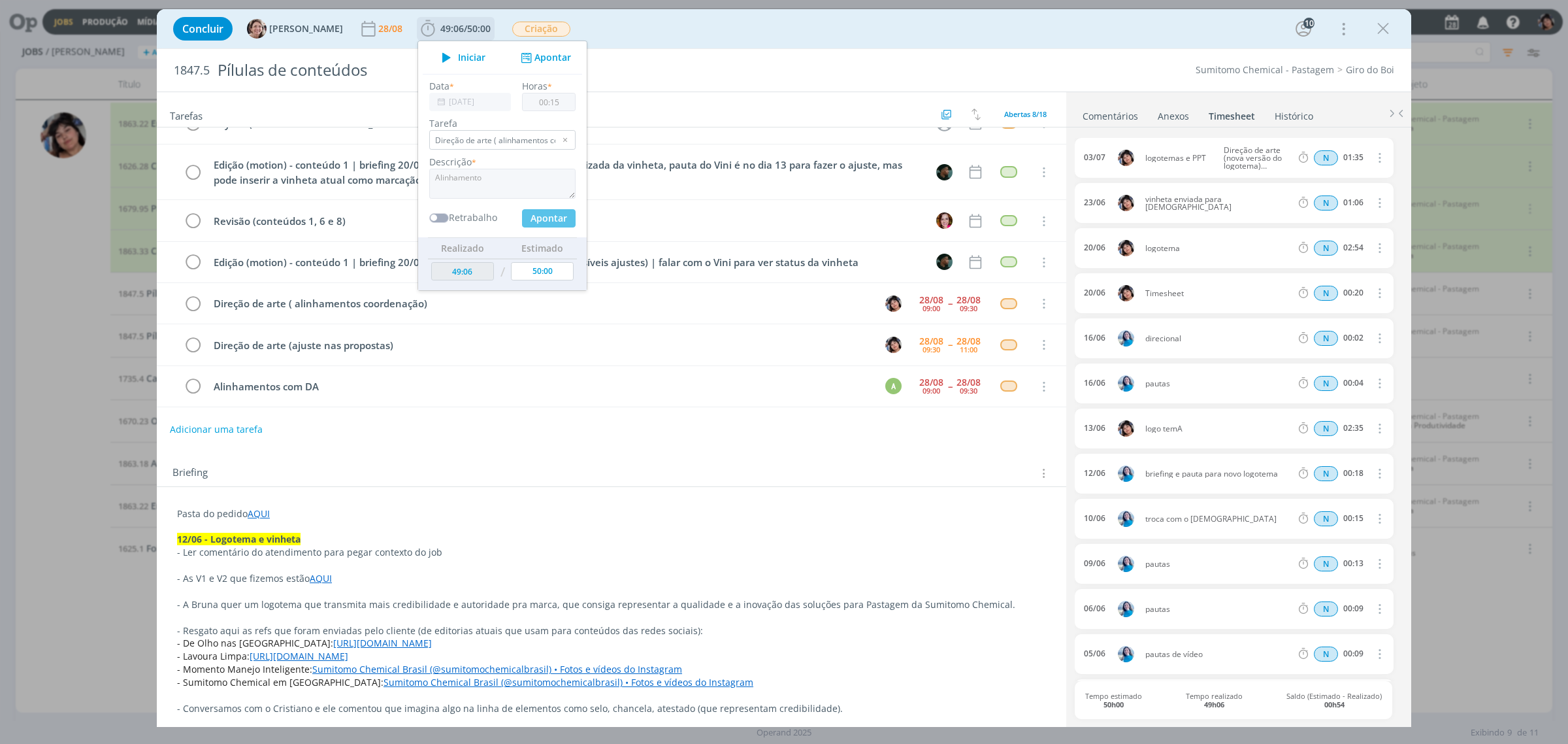
type input "49:21"
type input "00:00"
click at [467, 23] on span "50:00" at bounding box center [478, 28] width 24 height 12
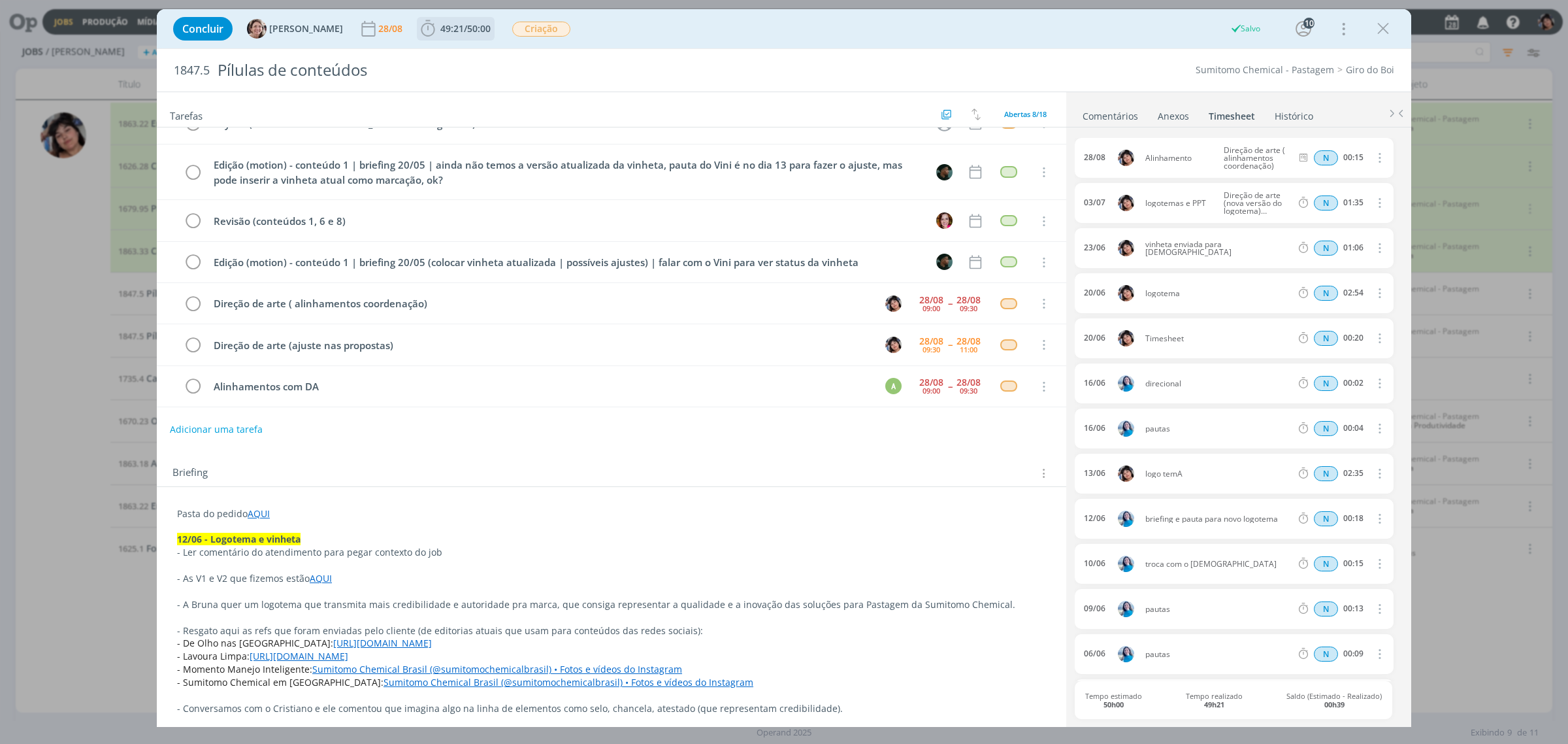
click at [449, 34] on span "49:21" at bounding box center [451, 28] width 24 height 12
click at [458, 60] on span "Iniciar" at bounding box center [472, 57] width 28 height 9
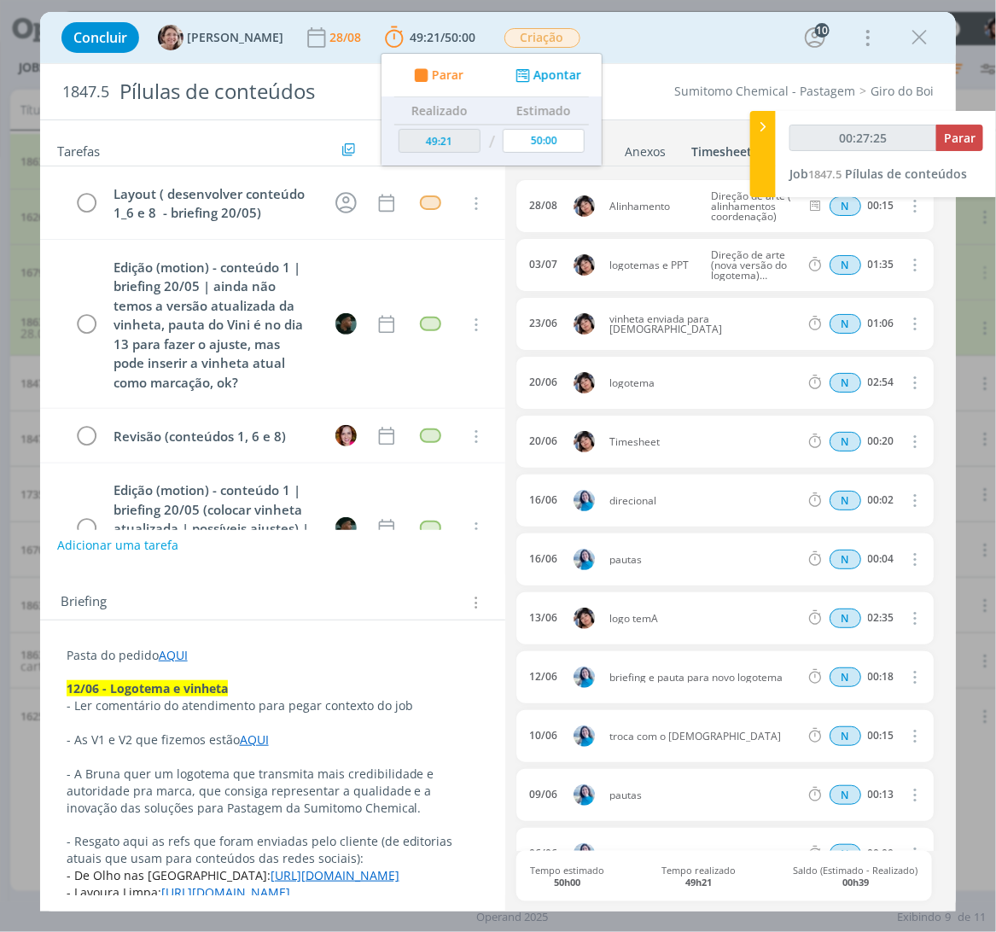
type input "00:28:25"
